Goal: Entertainment & Leisure: Consume media (video, audio)

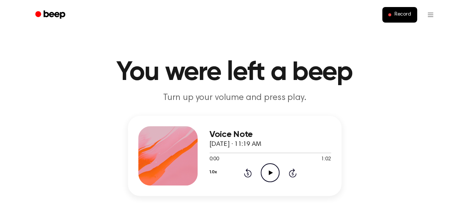
click at [269, 167] on icon "Play Audio" at bounding box center [270, 173] width 19 height 19
click at [274, 173] on icon "Play Audio" at bounding box center [270, 173] width 19 height 19
click at [237, 151] on div at bounding box center [271, 153] width 122 height 6
click at [265, 155] on div at bounding box center [271, 153] width 122 height 6
click at [299, 152] on div at bounding box center [271, 153] width 122 height 6
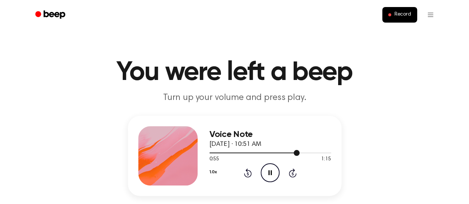
click at [312, 153] on div at bounding box center [271, 153] width 122 height 1
click at [268, 171] on icon "Play Audio" at bounding box center [270, 173] width 19 height 19
click at [269, 169] on icon "Play Audio" at bounding box center [270, 173] width 19 height 19
click at [272, 175] on icon "Play Audio" at bounding box center [270, 173] width 19 height 19
click at [269, 177] on icon "Play Audio" at bounding box center [270, 173] width 19 height 19
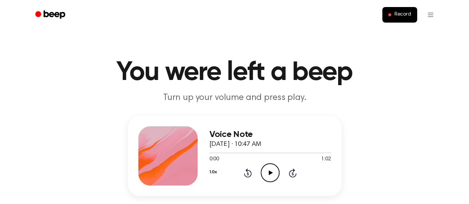
click at [269, 172] on icon at bounding box center [271, 173] width 4 height 5
click at [269, 177] on icon "Play Audio" at bounding box center [270, 173] width 19 height 19
click at [268, 172] on icon "Play Audio" at bounding box center [270, 173] width 19 height 19
click at [299, 173] on div "1.0x Rewind 5 seconds Pause Audio Skip 5 seconds" at bounding box center [271, 173] width 122 height 19
click at [296, 174] on icon at bounding box center [293, 173] width 8 height 9
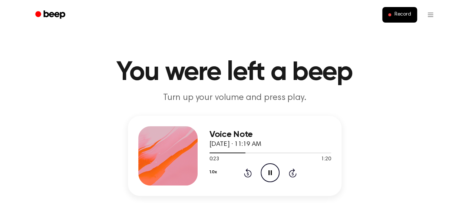
click at [296, 174] on icon at bounding box center [293, 173] width 8 height 9
click at [271, 181] on icon "Play Audio" at bounding box center [270, 173] width 19 height 19
click at [271, 152] on div at bounding box center [271, 153] width 122 height 6
drag, startPoint x: 0, startPoint y: 0, endPoint x: 272, endPoint y: 170, distance: 320.9
click at [272, 170] on div "Voice Note [DATE] · 11:19 AM 0:00 0:49 Your browser does not support the [objec…" at bounding box center [235, 156] width 214 height 80
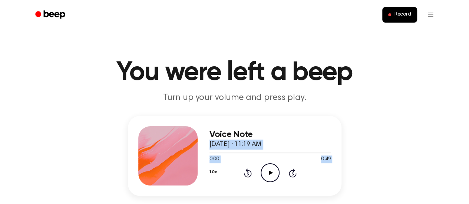
click at [353, 118] on div "Voice Note October 9, 2025 · 11:19 AM 0:00 0:49 Your browser does not support t…" at bounding box center [235, 166] width 452 height 101
click at [271, 168] on icon "Play Audio" at bounding box center [270, 173] width 19 height 19
click at [266, 170] on icon "Play Audio" at bounding box center [270, 173] width 19 height 19
click at [269, 171] on icon at bounding box center [271, 173] width 4 height 5
click at [262, 171] on icon "Play Audio" at bounding box center [270, 173] width 19 height 19
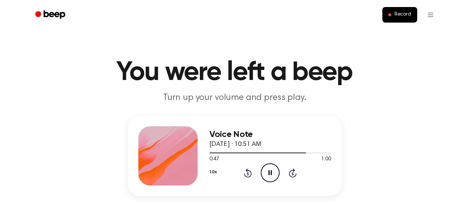
click at [268, 181] on icon "Pause Audio" at bounding box center [270, 173] width 19 height 19
